Goal: Information Seeking & Learning: Learn about a topic

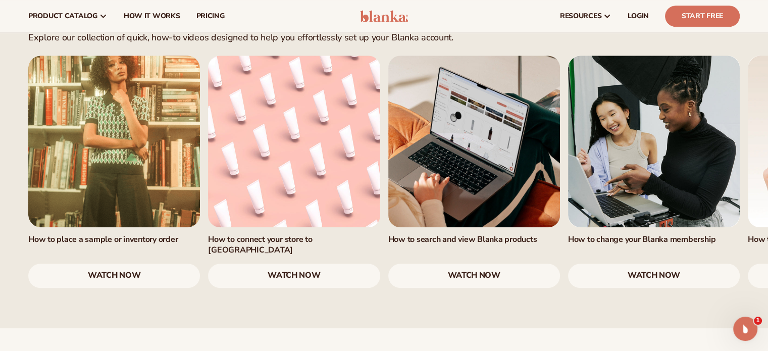
scroll to position [657, 0]
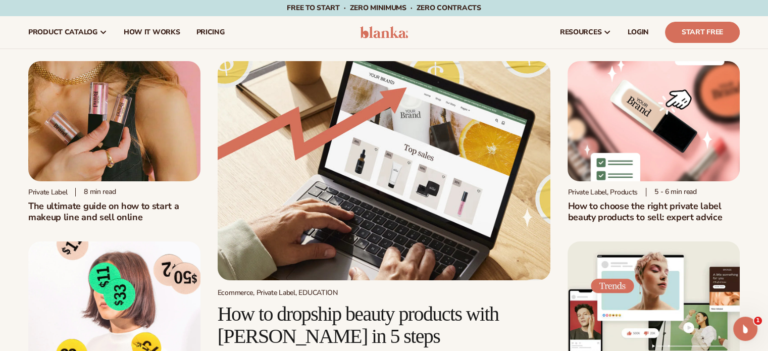
click at [60, 206] on h1 "The ultimate guide on how to start a makeup line and sell online" at bounding box center [114, 212] width 172 height 22
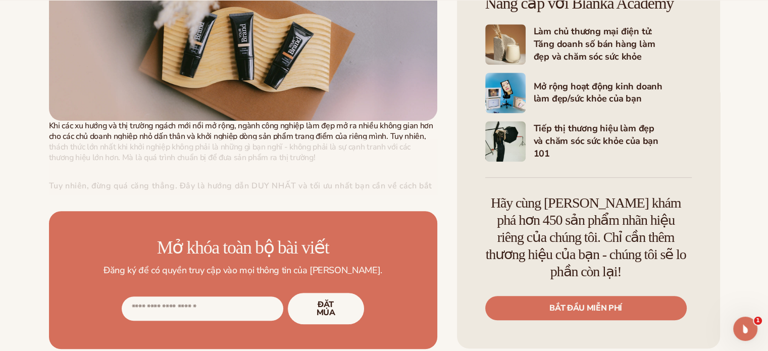
scroll to position [556, 0]
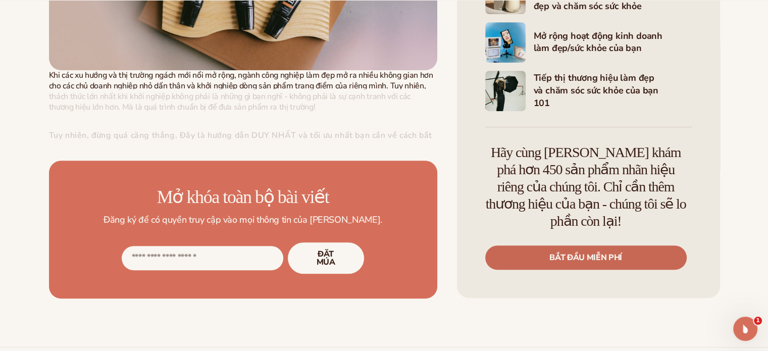
click at [583, 254] on font "Bắt đầu miễn phí" at bounding box center [586, 258] width 73 height 11
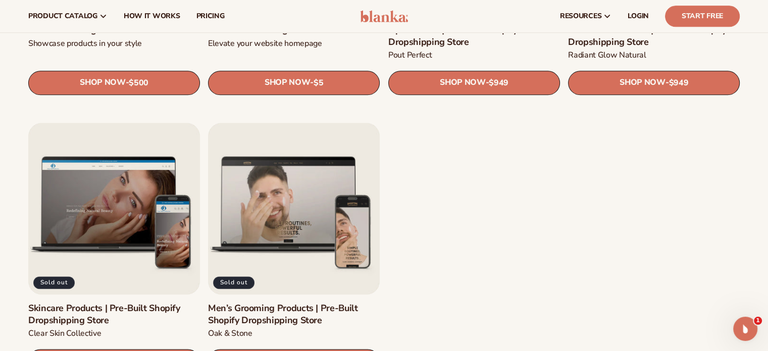
scroll to position [1112, 0]
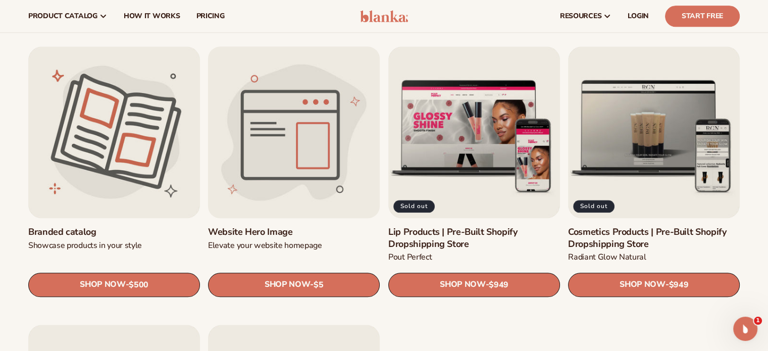
click at [240, 233] on link "Website Hero Image" at bounding box center [294, 232] width 172 height 12
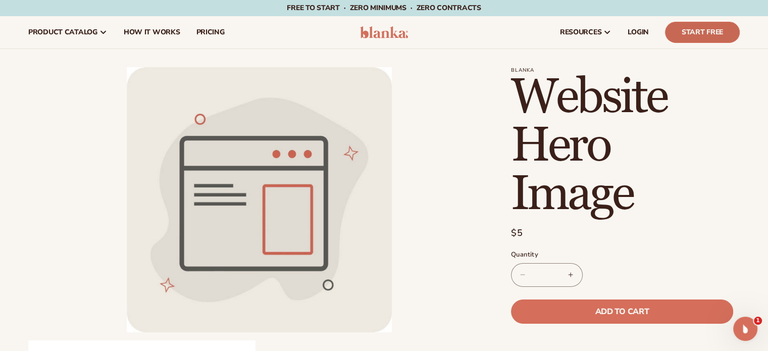
click at [691, 37] on link "Start Free" at bounding box center [702, 32] width 75 height 21
